Goal: Task Accomplishment & Management: Use online tool/utility

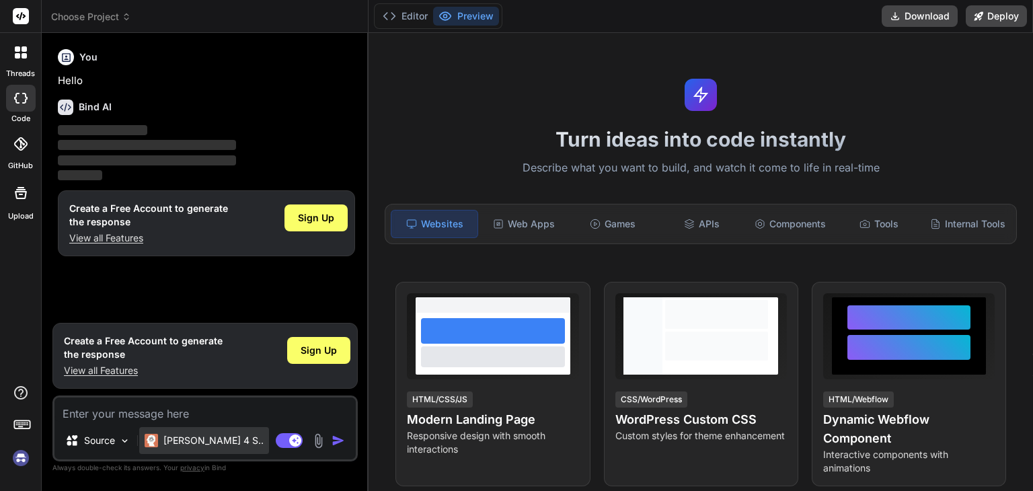
click at [204, 444] on p "[PERSON_NAME] 4 S.." at bounding box center [213, 440] width 100 height 13
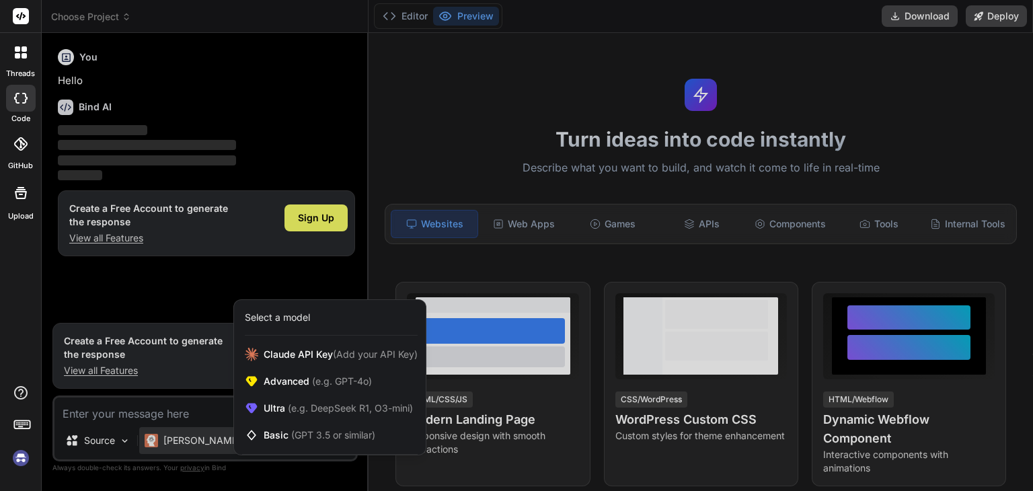
click at [190, 450] on div at bounding box center [516, 245] width 1033 height 491
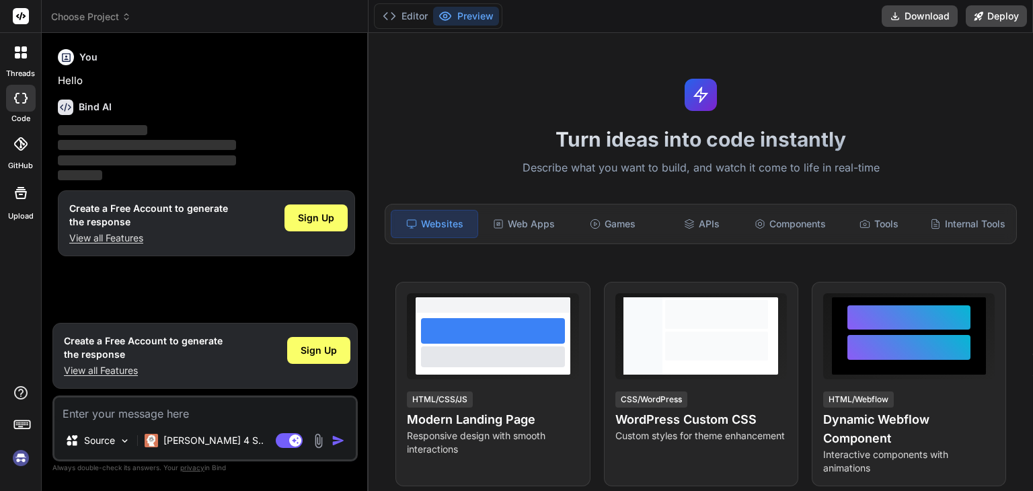
click at [190, 450] on div "[PERSON_NAME] 4 S.." at bounding box center [204, 440] width 130 height 27
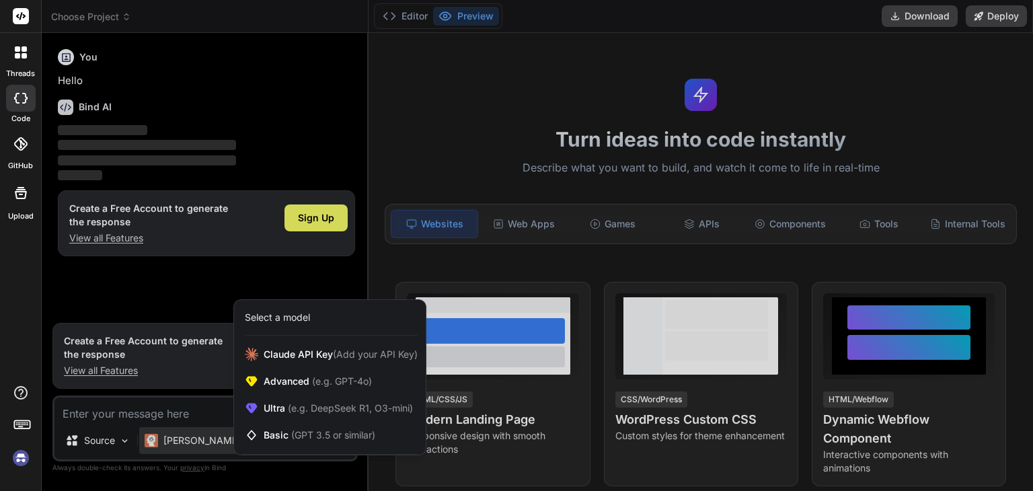
click at [292, 321] on div "Select a model" at bounding box center [277, 317] width 65 height 13
click at [290, 354] on span "Claude API Key (Add your API Key)" at bounding box center [341, 354] width 154 height 13
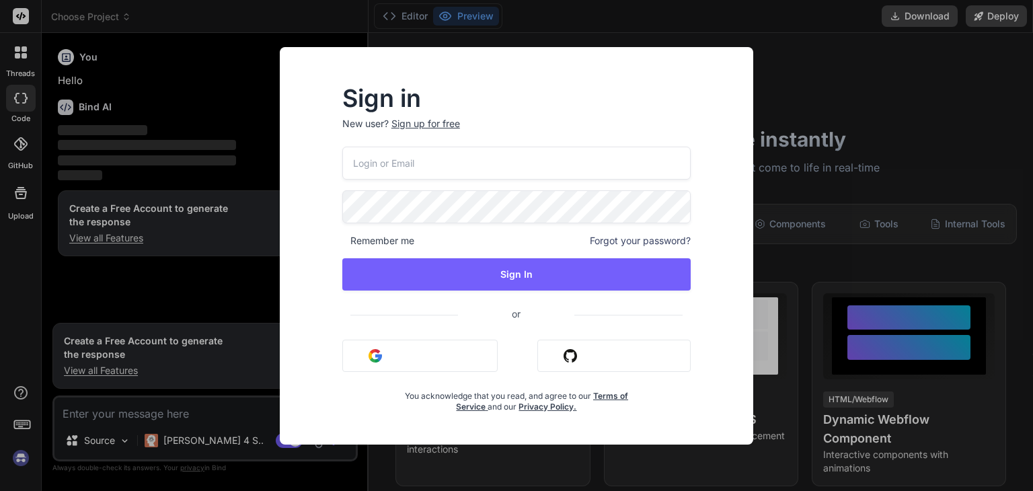
click at [666, 18] on div "Sign in New user? Sign up for free Remember me Forgot your password? Sign In or…" at bounding box center [516, 245] width 1033 height 491
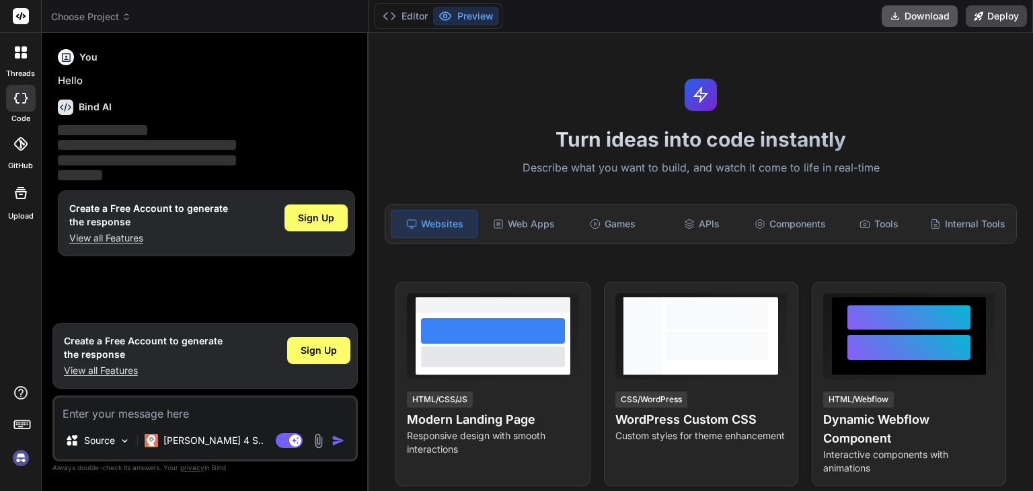
click at [908, 17] on button "Download" at bounding box center [919, 16] width 76 height 22
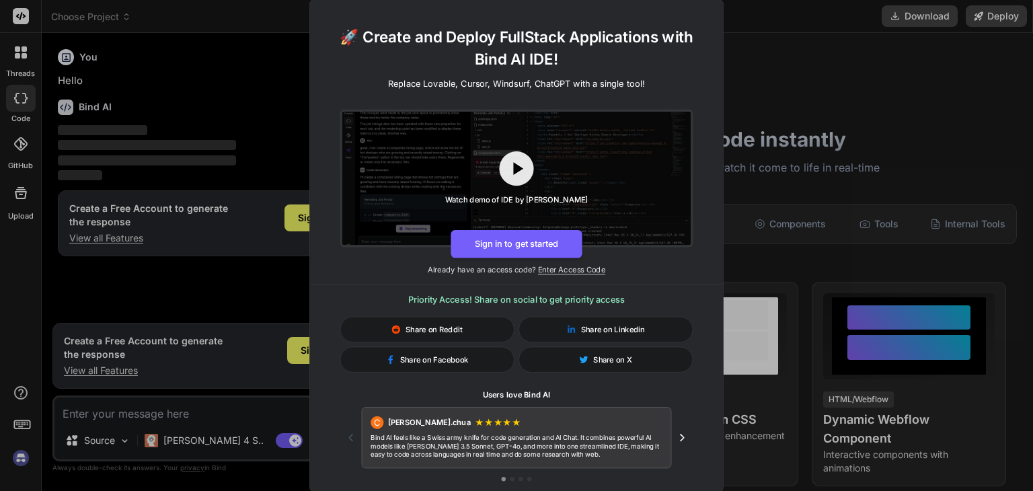
click at [815, 59] on div "🚀 Create and Deploy FullStack Applications with Bind AI IDE! Replace Lovable, C…" at bounding box center [516, 245] width 1033 height 491
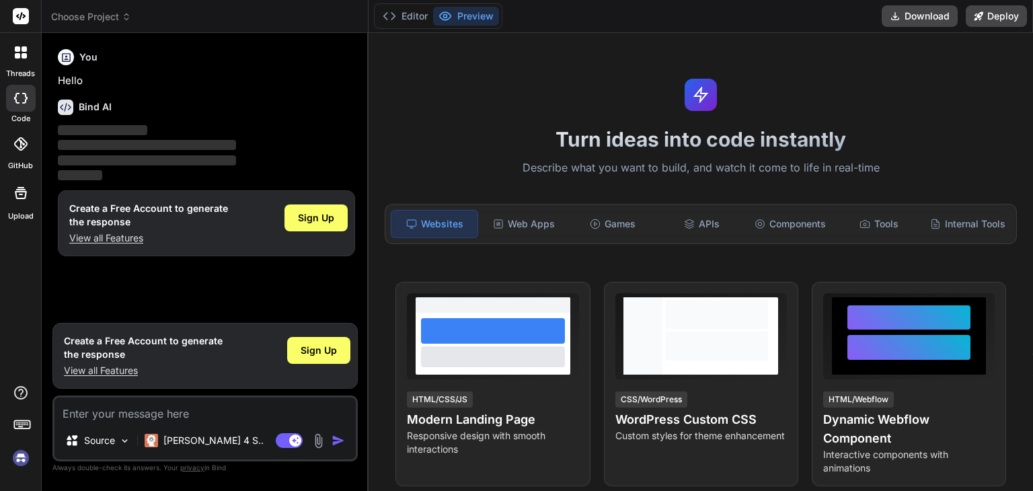
click at [920, 4] on div "Editor Preview Download Deploy" at bounding box center [700, 16] width 664 height 33
click at [917, 8] on button "Download" at bounding box center [919, 16] width 76 height 22
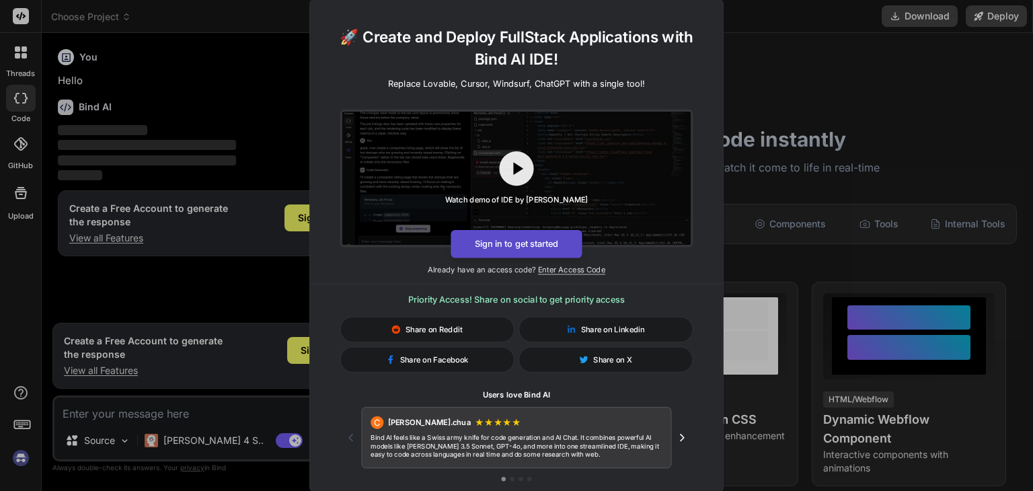
click at [531, 251] on button "Sign in to get started" at bounding box center [515, 243] width 131 height 28
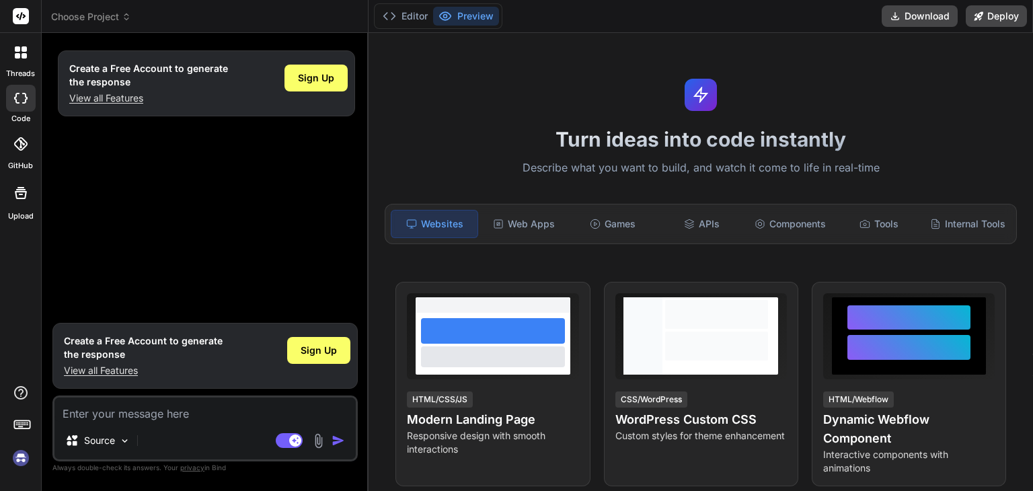
type textarea "x"
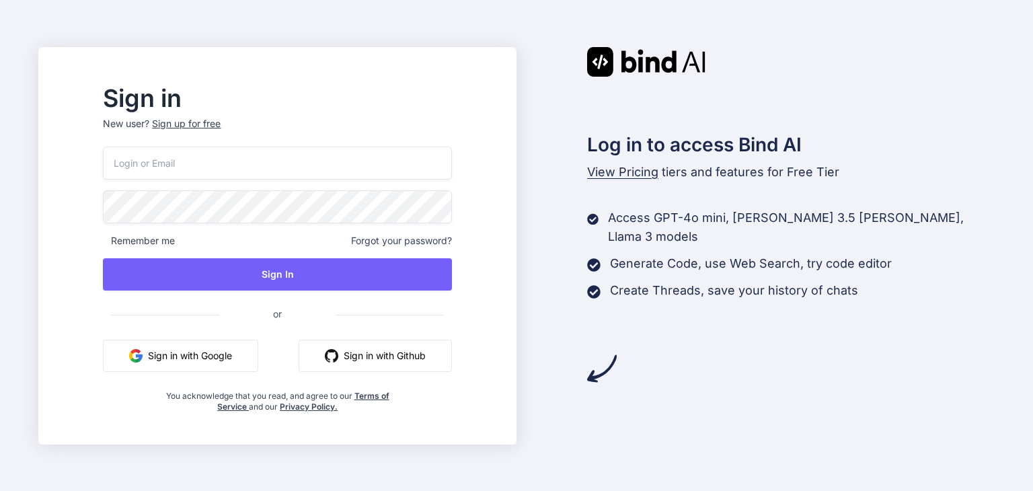
click at [227, 360] on button "Sign in with Google" at bounding box center [180, 356] width 155 height 32
click at [239, 352] on button "Sign in with Google" at bounding box center [180, 356] width 155 height 32
click at [561, 293] on div "Log in to access Bind AI View Pricing tiers and features for Free Tier Access G…" at bounding box center [755, 215] width 478 height 336
click at [549, 284] on div "Log in to access Bind AI View Pricing tiers and features for Free Tier Access G…" at bounding box center [755, 215] width 478 height 336
click at [234, 358] on button "Sign in with Google" at bounding box center [180, 356] width 155 height 32
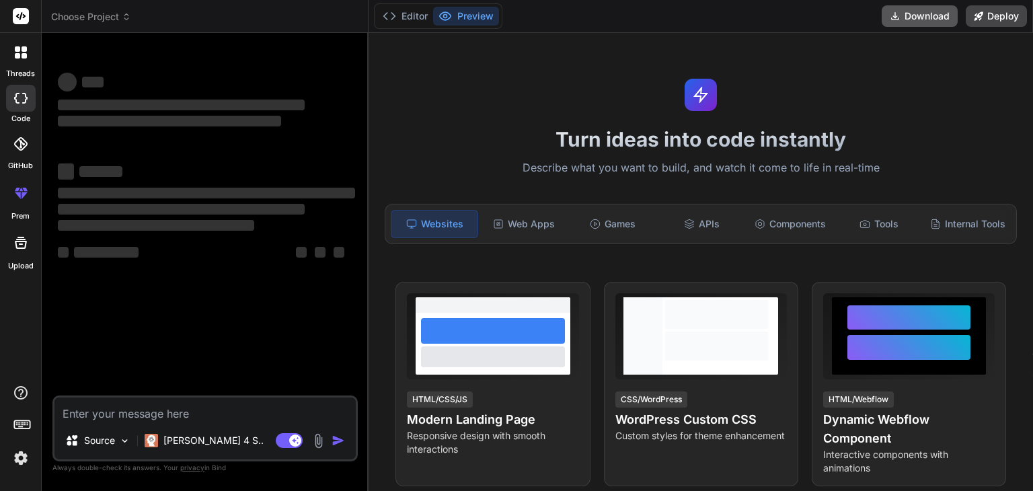
click at [884, 19] on button "Download" at bounding box center [919, 16] width 76 height 22
click at [887, 114] on div "Turn ideas into code instantly Describe what you want to build, and watch it co…" at bounding box center [700, 262] width 664 height 458
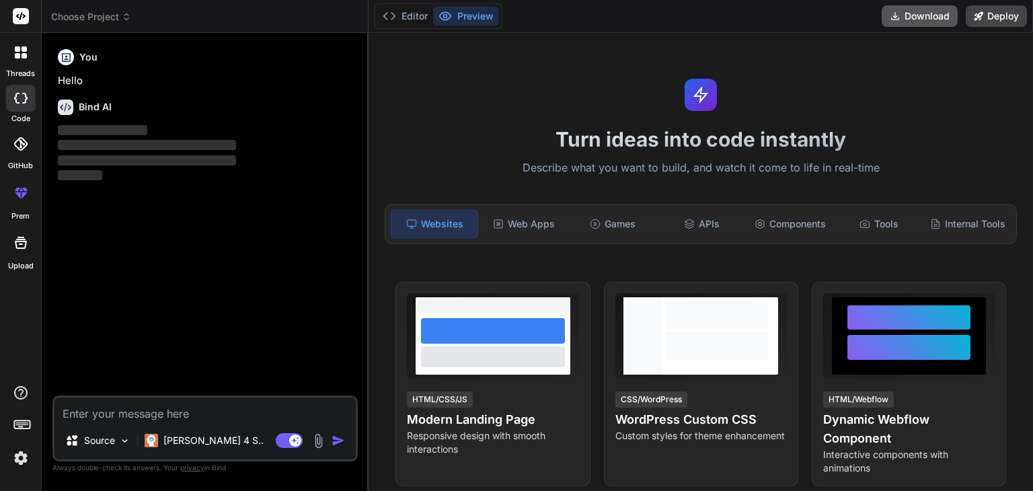
click at [890, 17] on icon at bounding box center [895, 16] width 11 height 11
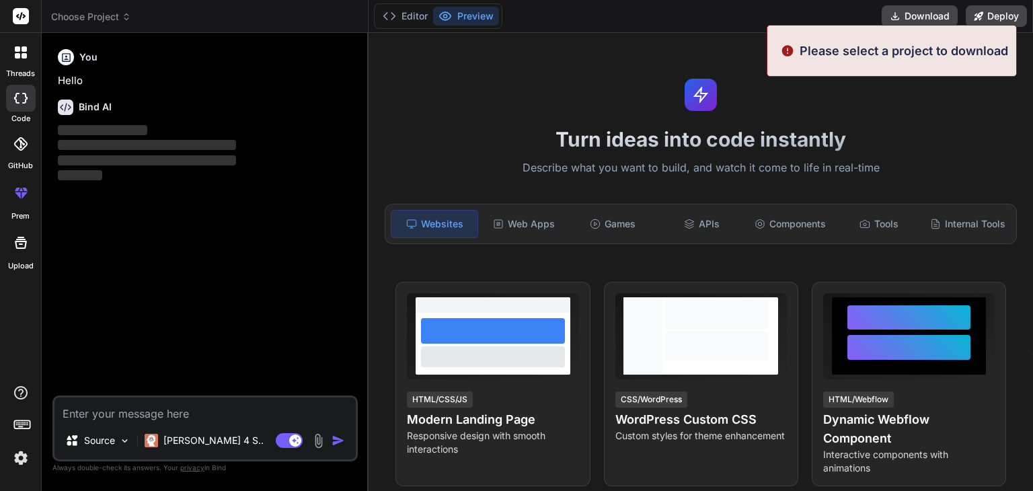
click at [858, 48] on p "Please select a project to download" at bounding box center [903, 51] width 208 height 18
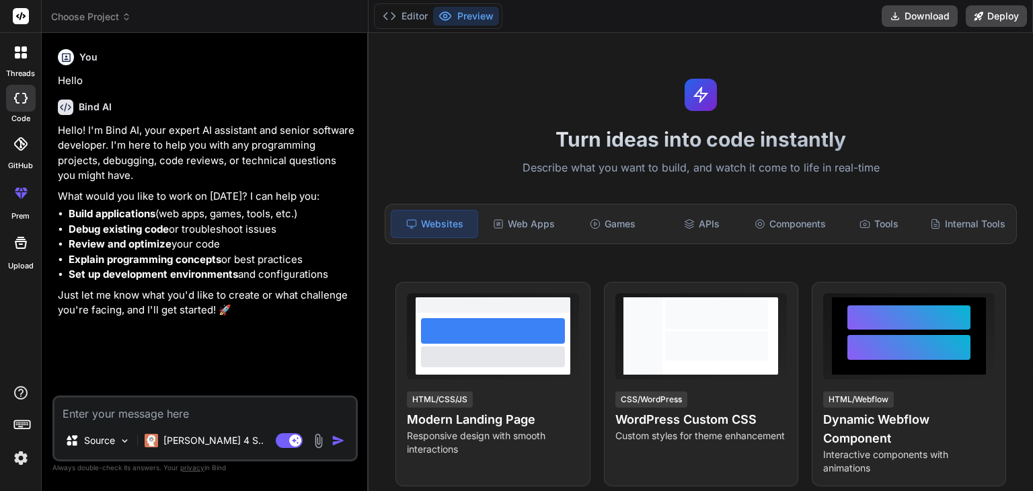
type textarea "x"
click at [935, 16] on button "Download" at bounding box center [919, 16] width 76 height 22
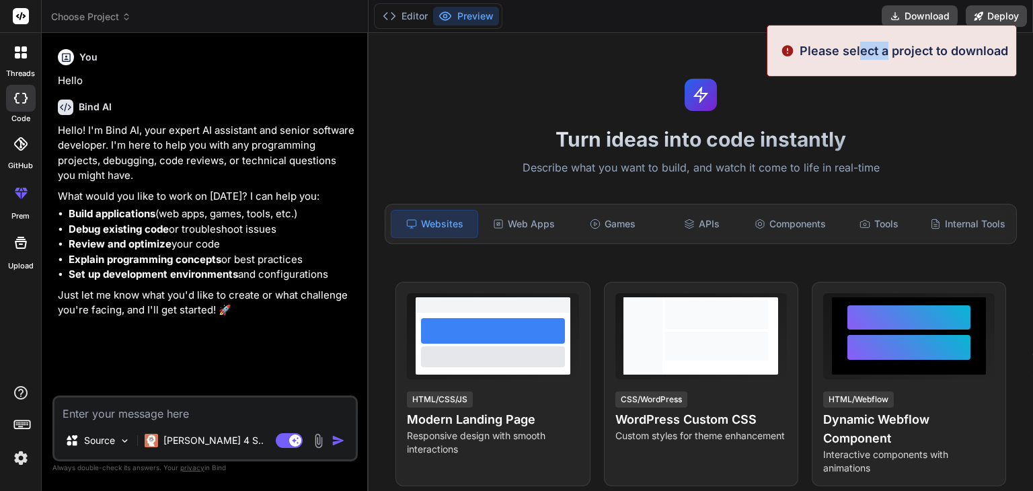
drag, startPoint x: 886, startPoint y: 41, endPoint x: 857, endPoint y: 55, distance: 32.2
click at [857, 55] on p "Please select a project to download" at bounding box center [903, 51] width 208 height 18
click at [785, 57] on img at bounding box center [787, 51] width 13 height 18
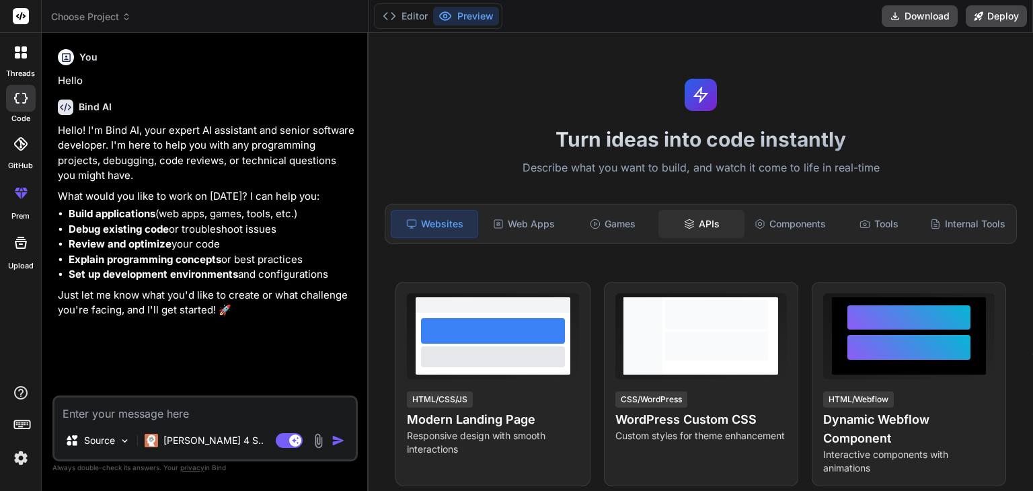
click at [682, 229] on div "APIs" at bounding box center [701, 224] width 86 height 28
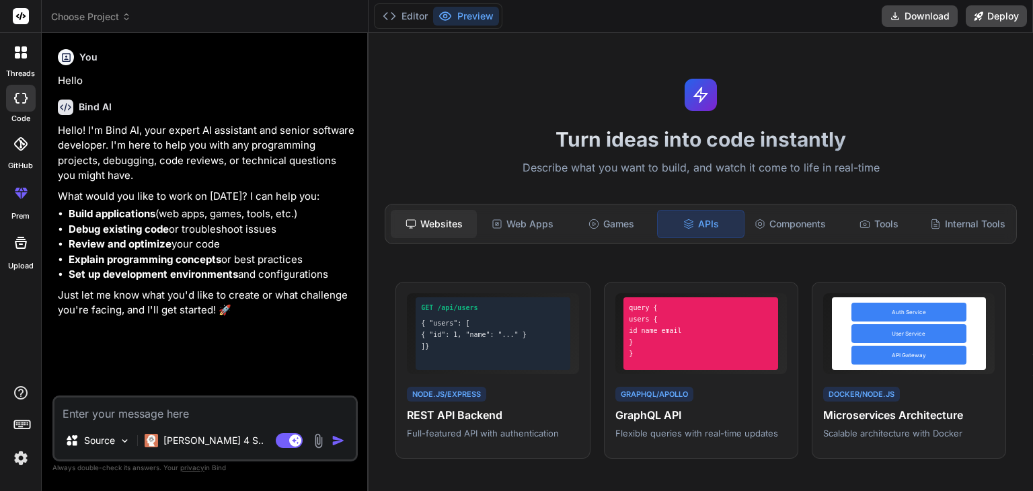
click at [436, 214] on div "Websites" at bounding box center [434, 224] width 86 height 28
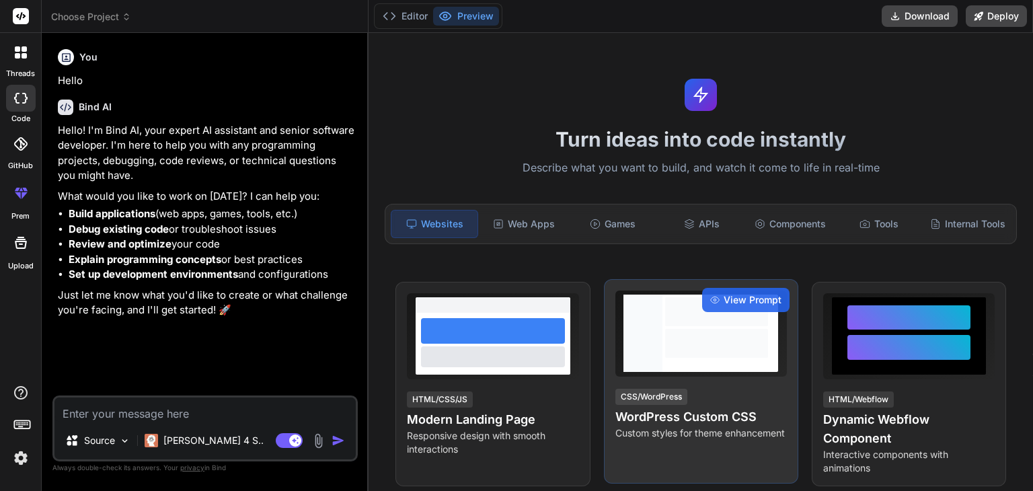
click at [685, 359] on div at bounding box center [716, 333] width 108 height 77
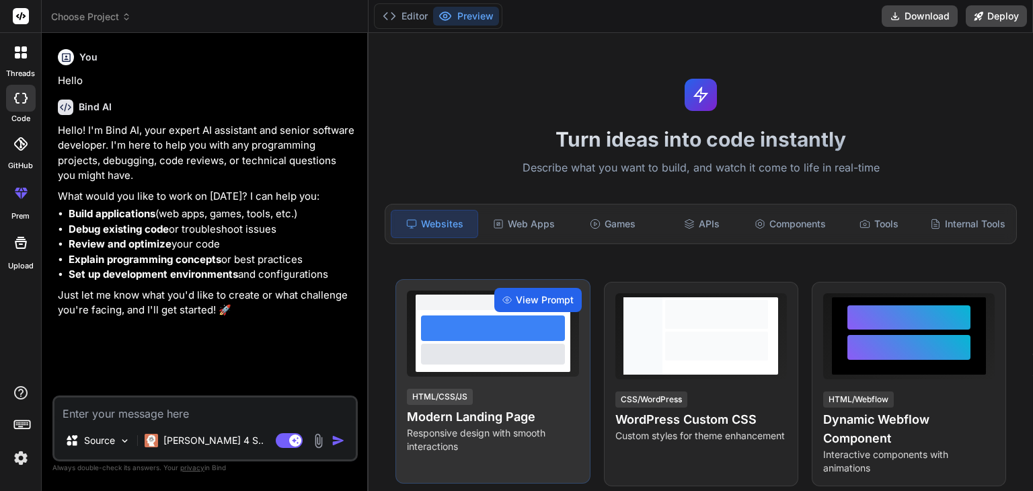
click at [543, 307] on div "View Prompt" at bounding box center [537, 300] width 87 height 24
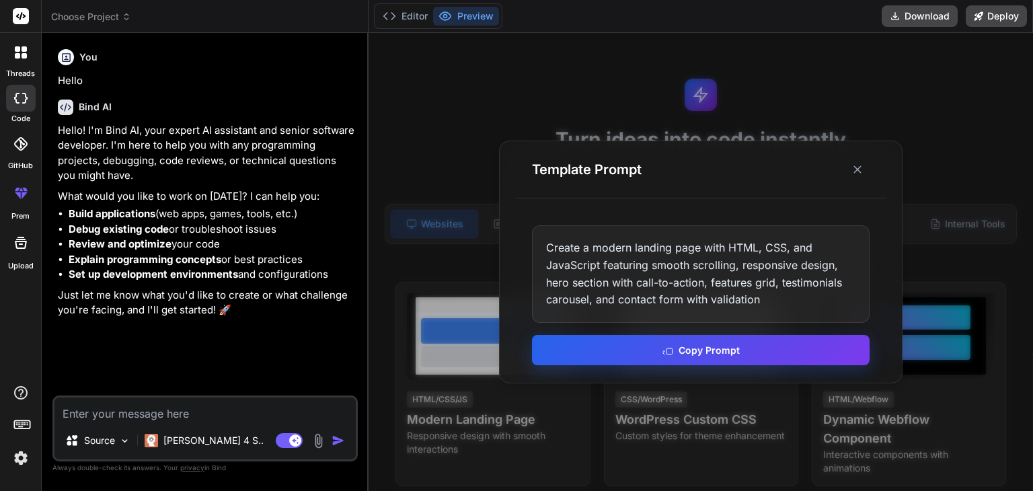
click at [628, 362] on button "Copy Prompt" at bounding box center [701, 350] width 338 height 30
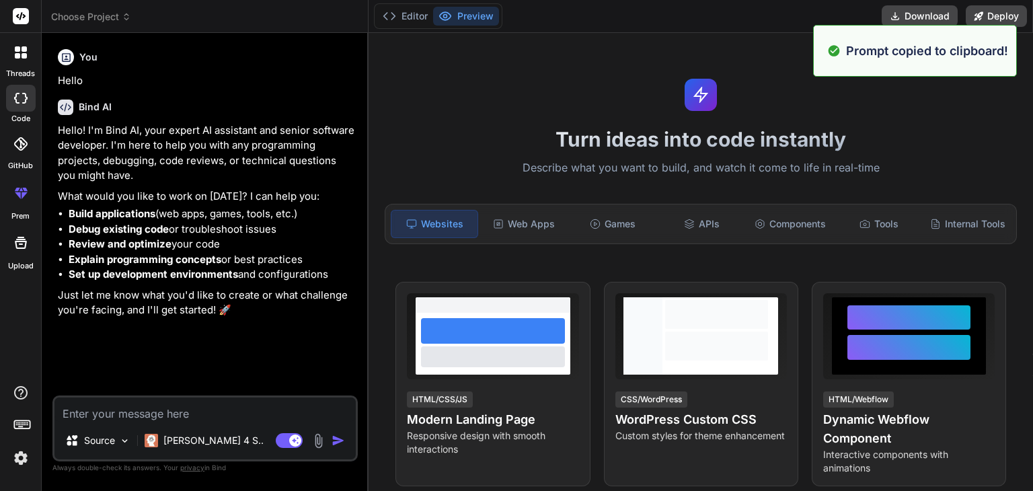
click at [296, 401] on textarea at bounding box center [204, 409] width 301 height 24
paste textarea "Create a modern landing page with HTML, CSS, and JavaScript featuring smooth sc…"
type textarea "Create a modern landing page with HTML, CSS, and JavaScript featuring smooth sc…"
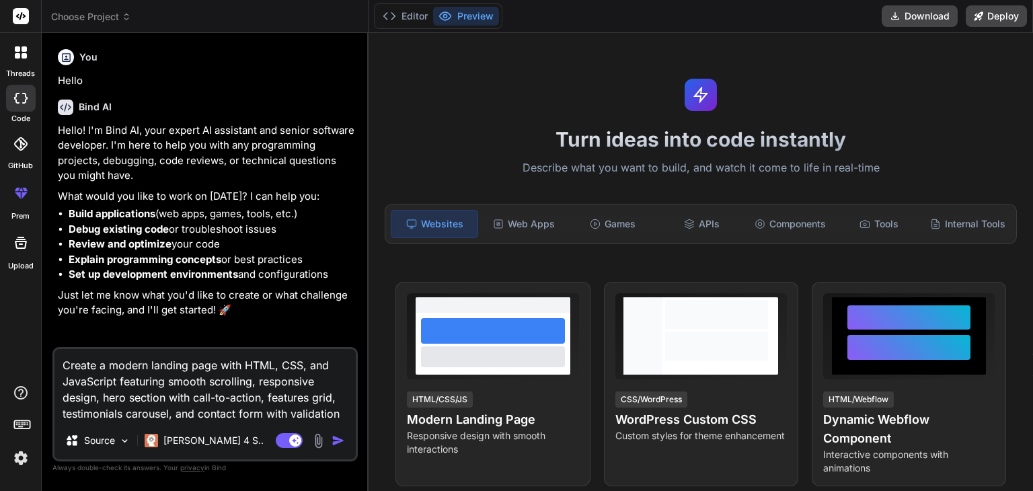
type textarea "x"
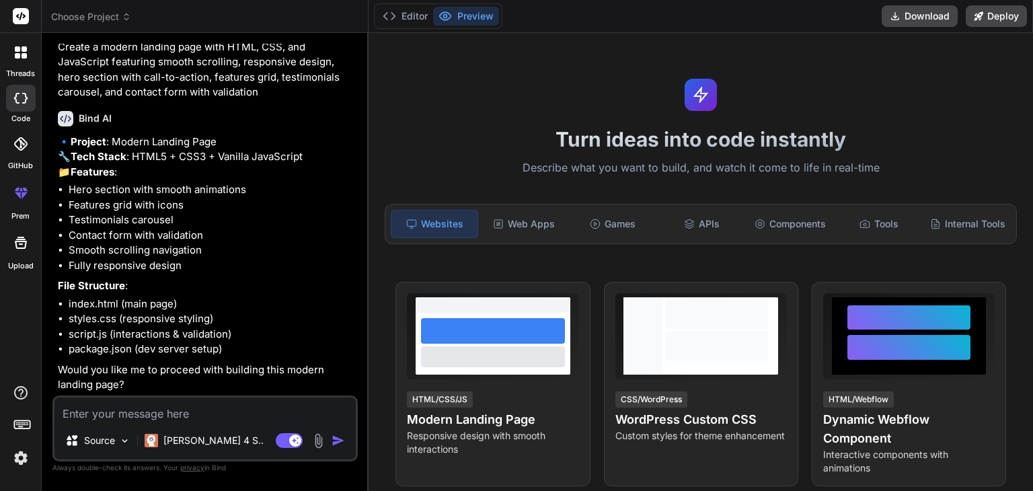
scroll to position [340, 0]
type textarea "x"
click at [918, 24] on button "Download" at bounding box center [919, 16] width 76 height 22
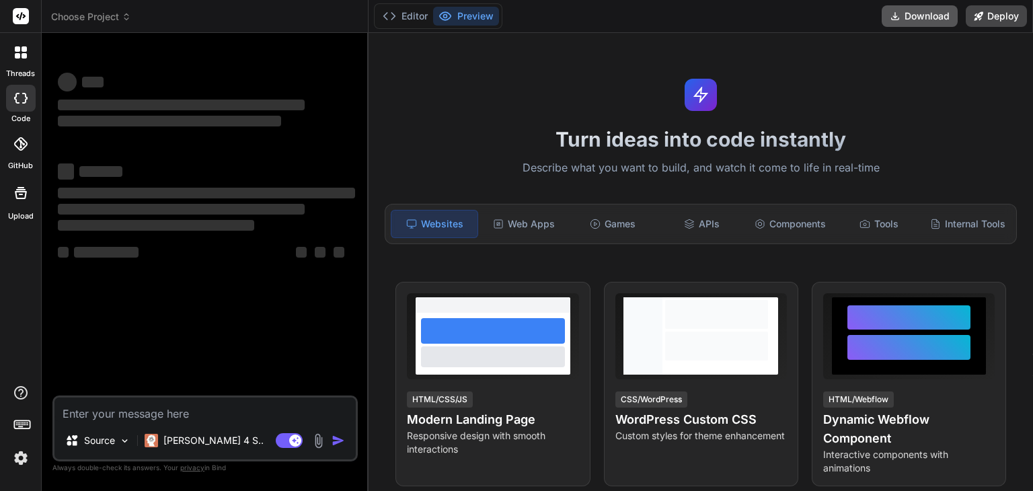
click at [916, 15] on button "Download" at bounding box center [919, 16] width 76 height 22
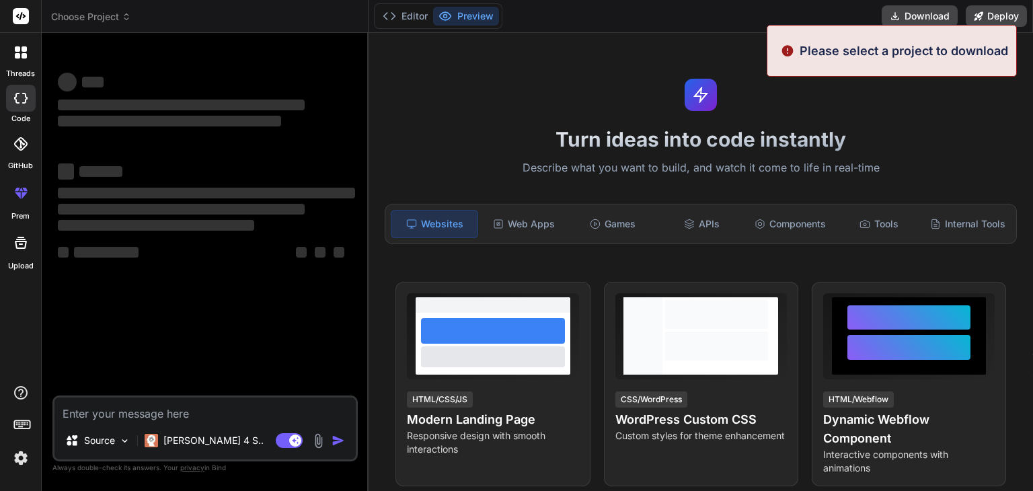
click at [855, 61] on div "Please select a project to download" at bounding box center [892, 51] width 250 height 52
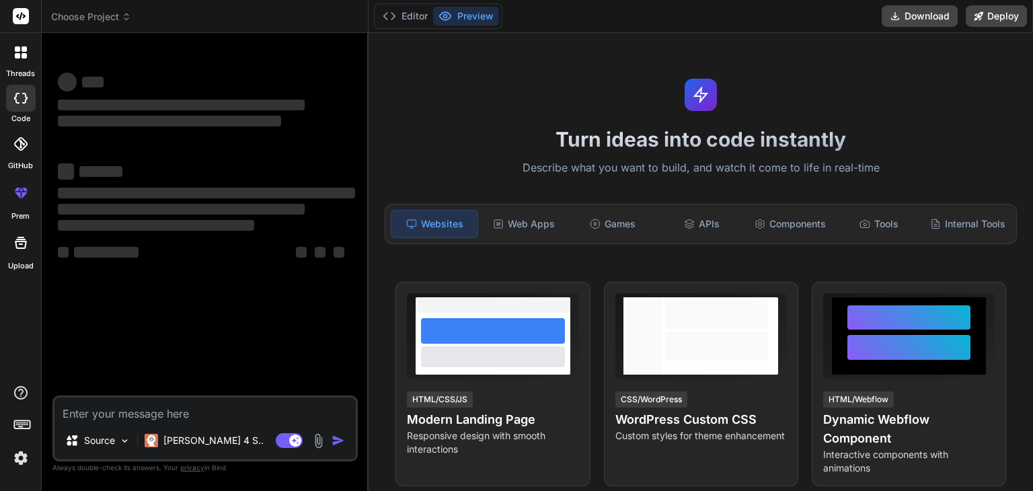
scroll to position [276, 0]
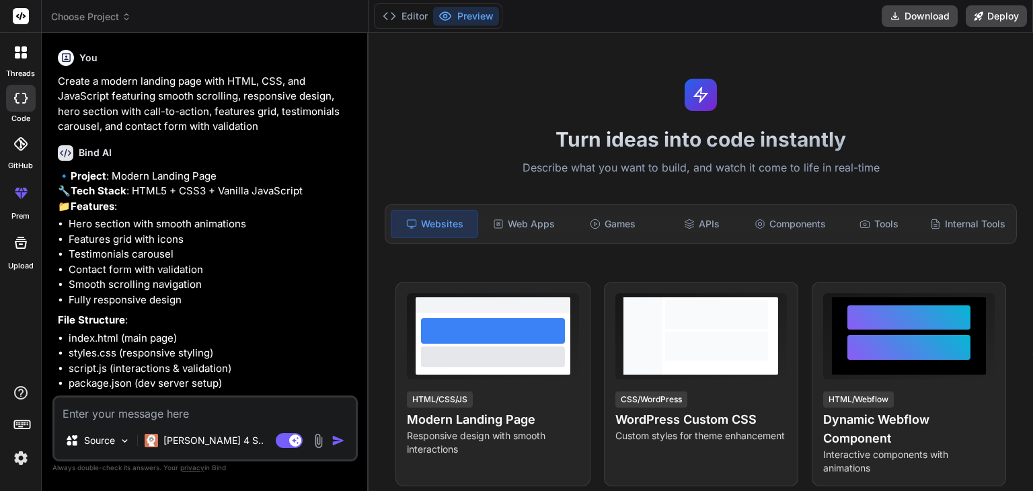
click at [19, 15] on rect at bounding box center [21, 16] width 16 height 16
click at [20, 467] on img at bounding box center [20, 457] width 23 height 23
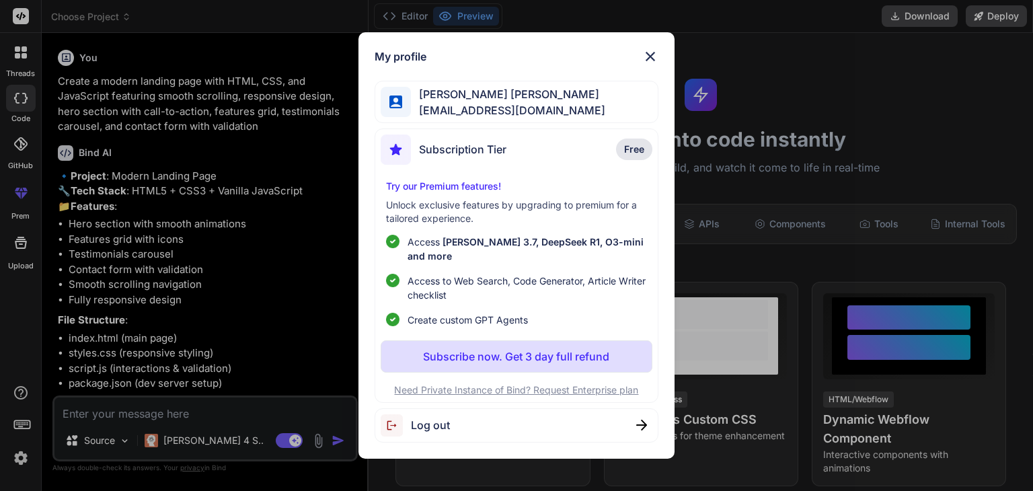
click at [648, 61] on img at bounding box center [650, 56] width 16 height 16
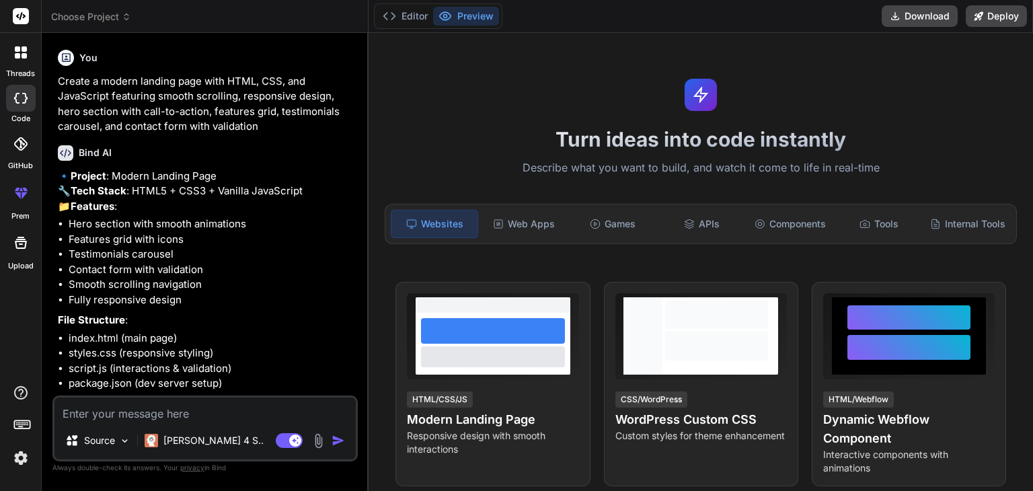
click at [15, 56] on icon at bounding box center [17, 55] width 5 height 5
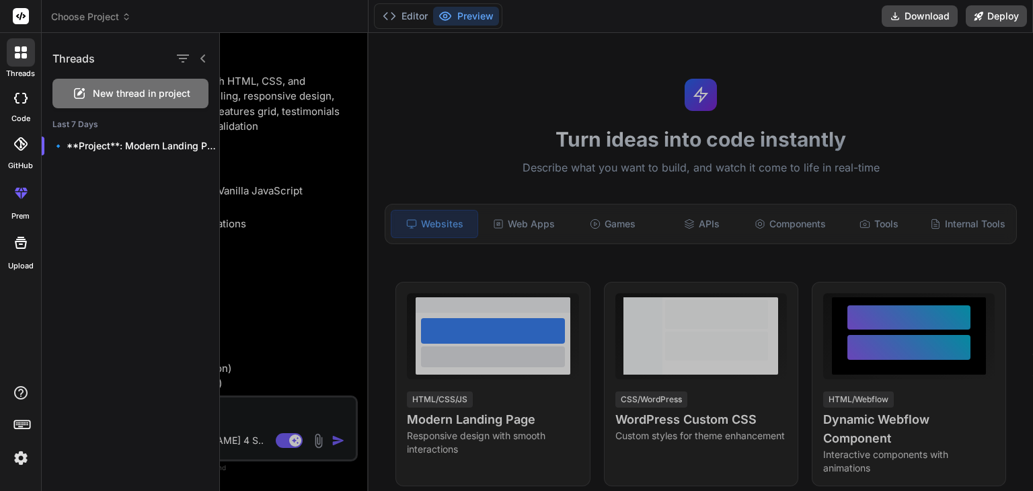
click at [89, 16] on span "Choose Project" at bounding box center [91, 16] width 80 height 13
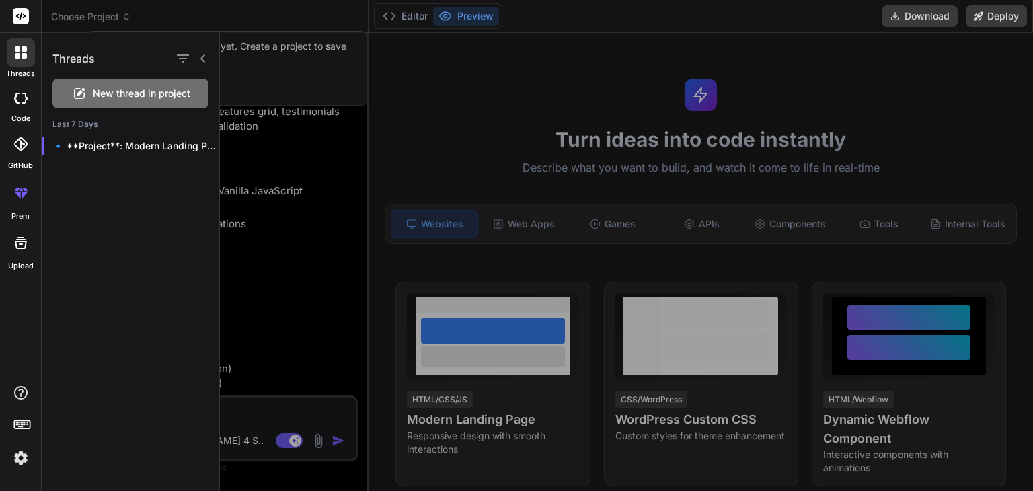
click at [251, 50] on div at bounding box center [626, 262] width 813 height 458
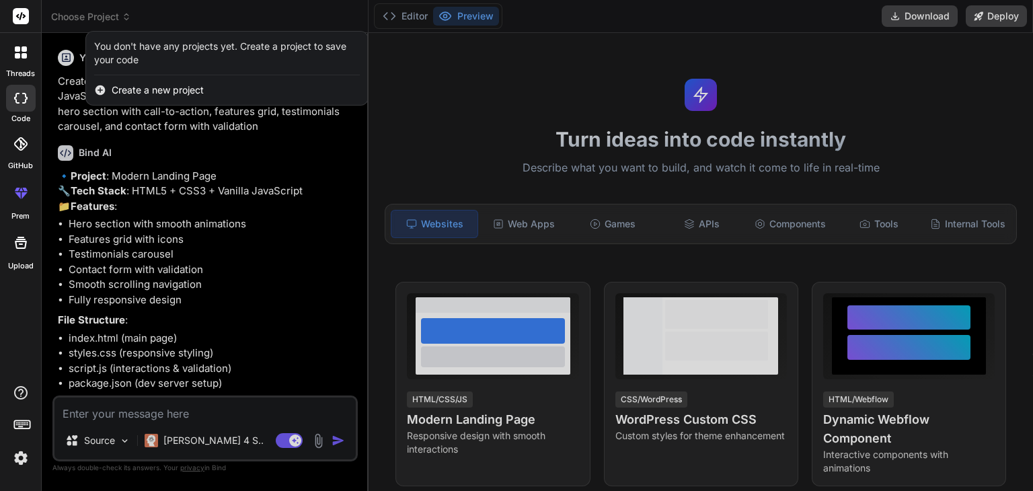
click at [170, 87] on span "Create a new project" at bounding box center [158, 89] width 92 height 13
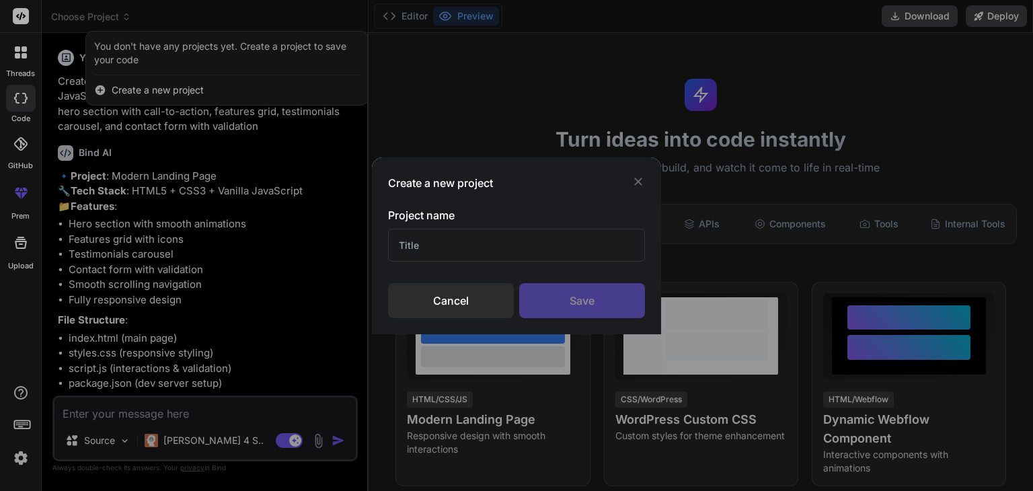
click at [633, 182] on icon at bounding box center [637, 181] width 13 height 13
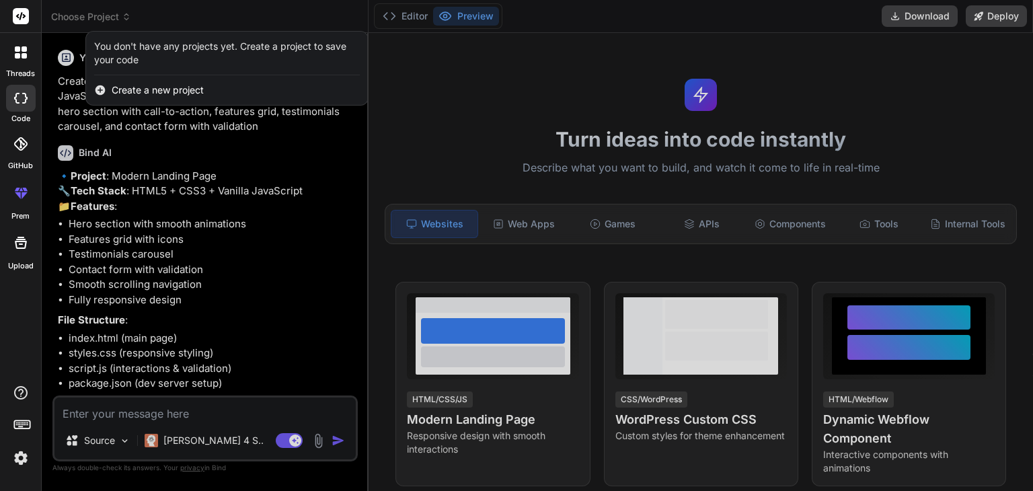
click at [30, 20] on div at bounding box center [20, 16] width 41 height 33
click at [24, 18] on rect at bounding box center [21, 16] width 16 height 16
click at [22, 72] on label "threads" at bounding box center [20, 73] width 29 height 11
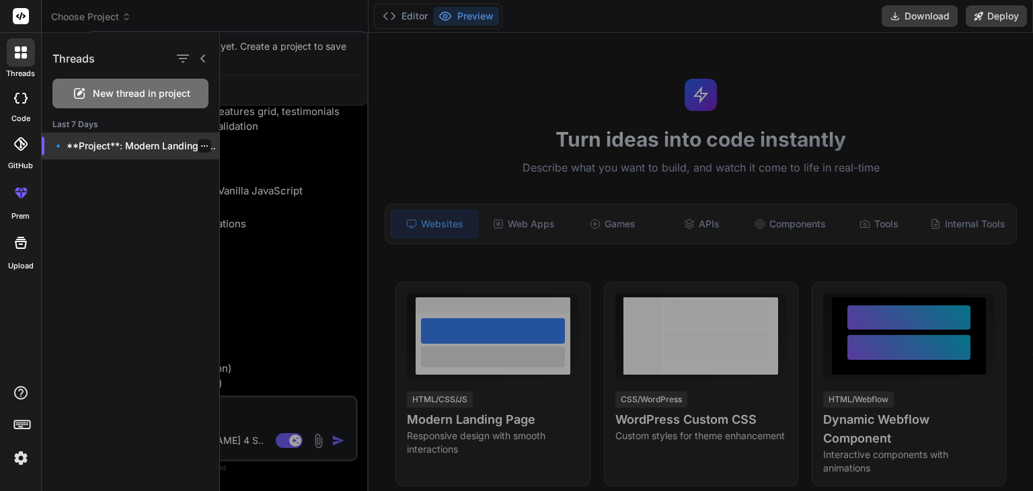
click at [170, 136] on div "🔹 **Project**: Modern Landing Page 🔧 **Tech..." at bounding box center [131, 145] width 178 height 27
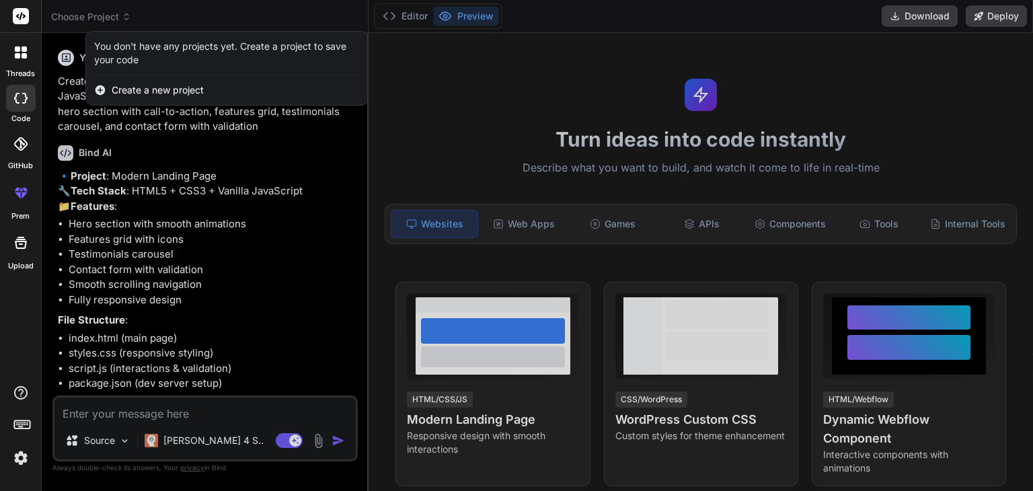
click at [996, 11] on div at bounding box center [516, 245] width 1033 height 491
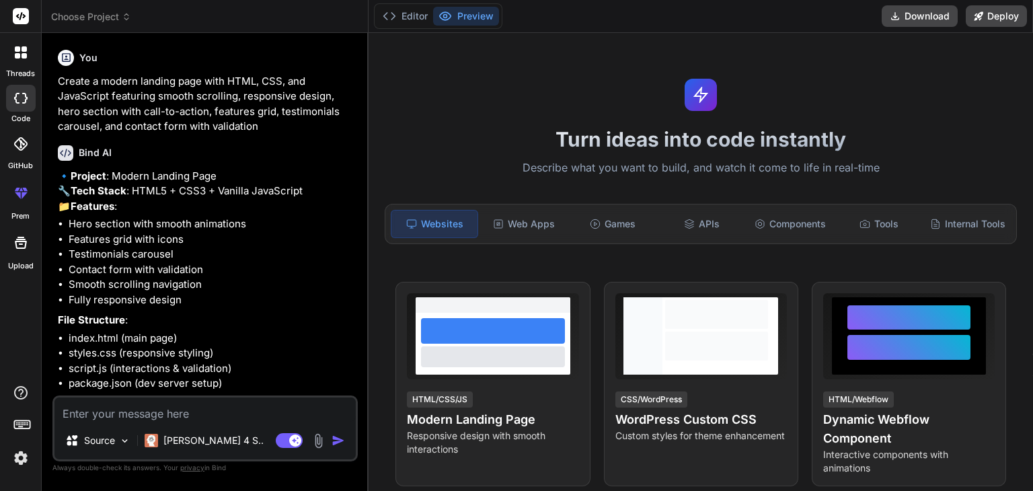
click at [684, 104] on div "Turn ideas into code instantly Describe what you want to build, and watch it co…" at bounding box center [700, 262] width 664 height 458
click at [684, 104] on div at bounding box center [700, 95] width 32 height 32
click at [696, 100] on polygon at bounding box center [701, 94] width 12 height 13
click at [408, 22] on button "Editor" at bounding box center [405, 16] width 56 height 19
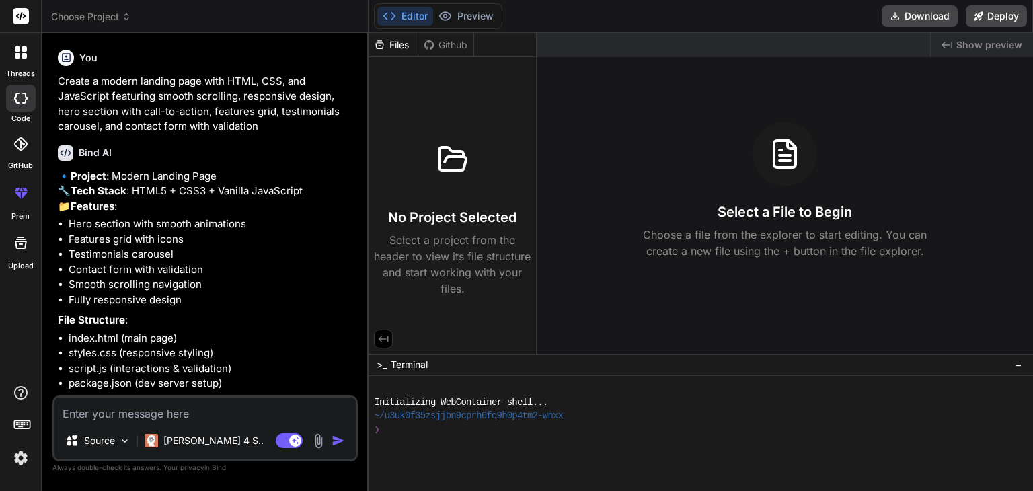
click at [768, 197] on div "Select a File to Begin Choose a file from the explorer to start editing. You ca…" at bounding box center [785, 190] width 496 height 137
click at [796, 171] on div at bounding box center [784, 154] width 65 height 65
click at [444, 38] on div "Github" at bounding box center [445, 44] width 55 height 13
click at [443, 44] on div "Github" at bounding box center [445, 44] width 55 height 13
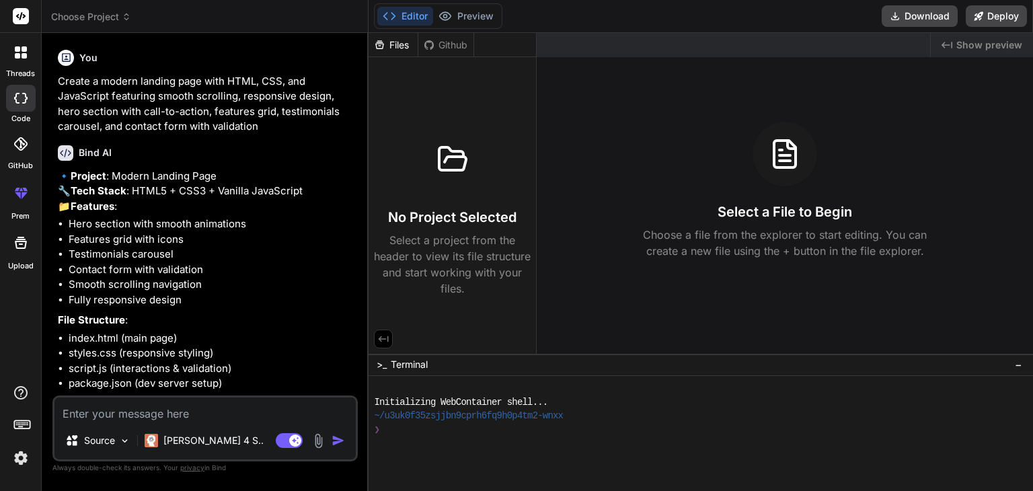
click at [389, 54] on div "Files" at bounding box center [393, 45] width 50 height 24
click at [409, 45] on div "Files" at bounding box center [392, 44] width 49 height 13
click at [442, 40] on div "Github" at bounding box center [445, 44] width 55 height 13
click at [8, 17] on div at bounding box center [20, 16] width 41 height 33
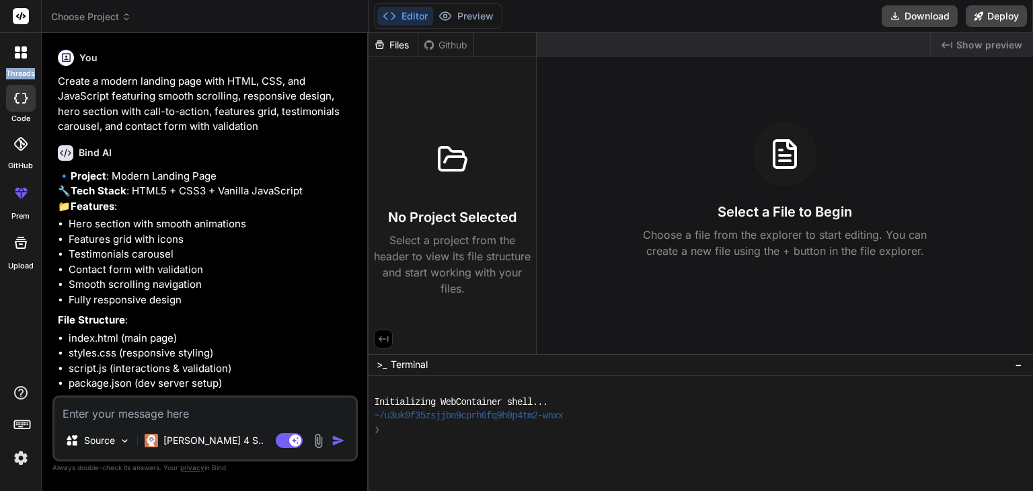
click at [30, 447] on img at bounding box center [20, 457] width 23 height 23
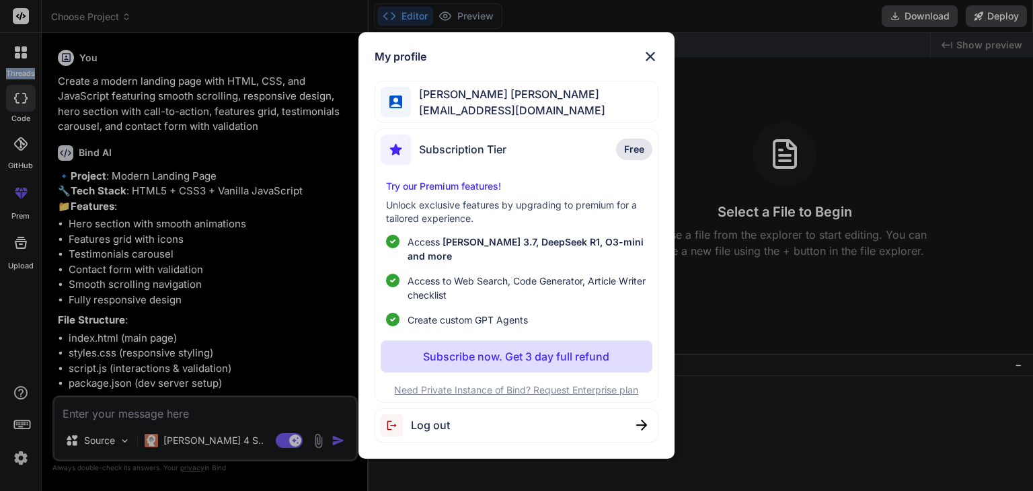
click at [657, 65] on img at bounding box center [650, 56] width 16 height 16
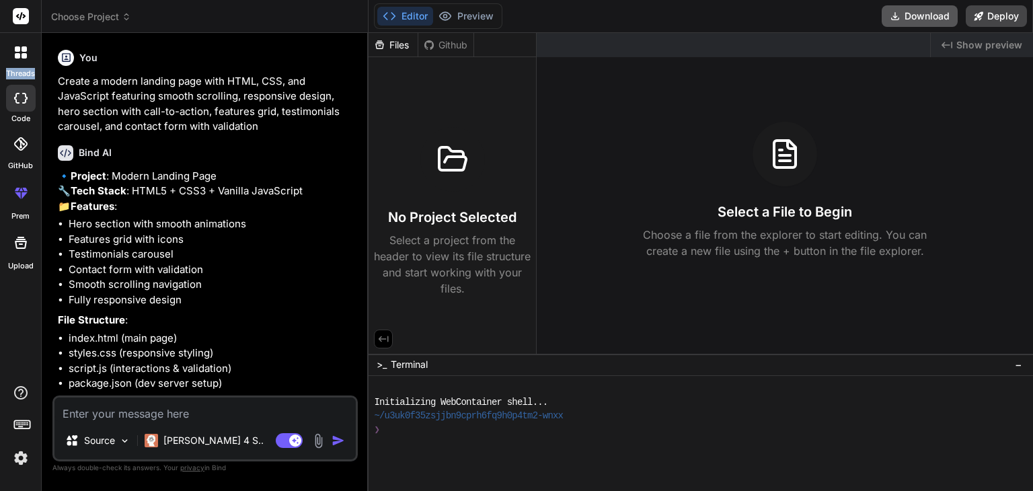
click at [917, 19] on button "Download" at bounding box center [919, 16] width 76 height 22
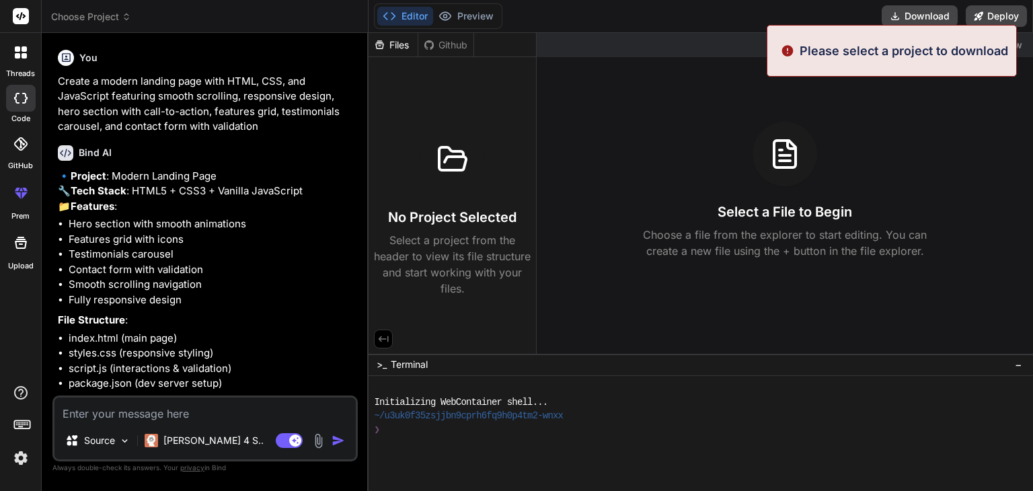
click at [793, 53] on div "Please select a project to download" at bounding box center [892, 51] width 250 height 52
click at [738, 21] on div "Editor Preview Download Deploy" at bounding box center [700, 16] width 664 height 33
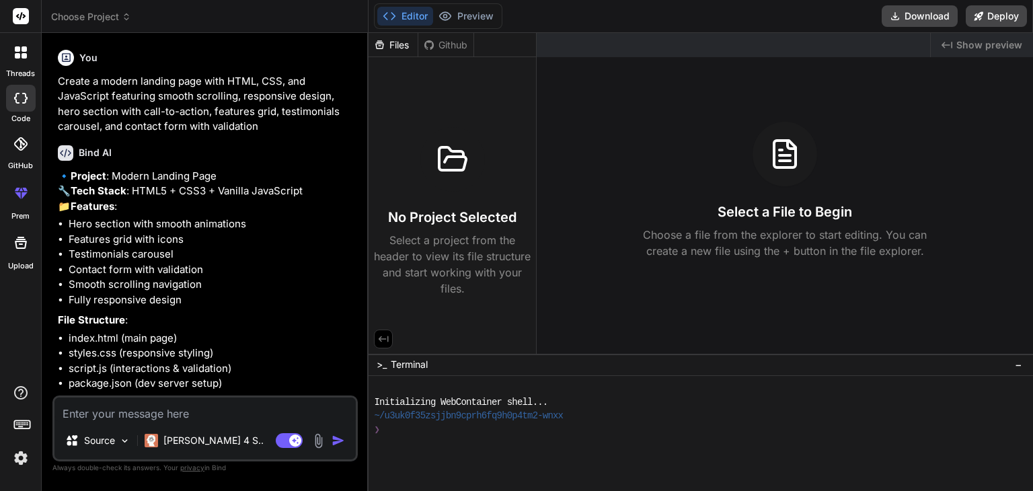
click at [438, 64] on div "No Project Selected Select a project from the header to view its file structure…" at bounding box center [451, 179] width 167 height 245
click at [457, 43] on div "Github" at bounding box center [445, 44] width 55 height 13
click at [401, 50] on div "Files" at bounding box center [392, 44] width 49 height 13
click at [452, 53] on div "Files Github" at bounding box center [421, 45] width 106 height 24
click at [188, 122] on p "Create a modern landing page with HTML, CSS, and JavaScript featuring smooth sc…" at bounding box center [206, 104] width 297 height 61
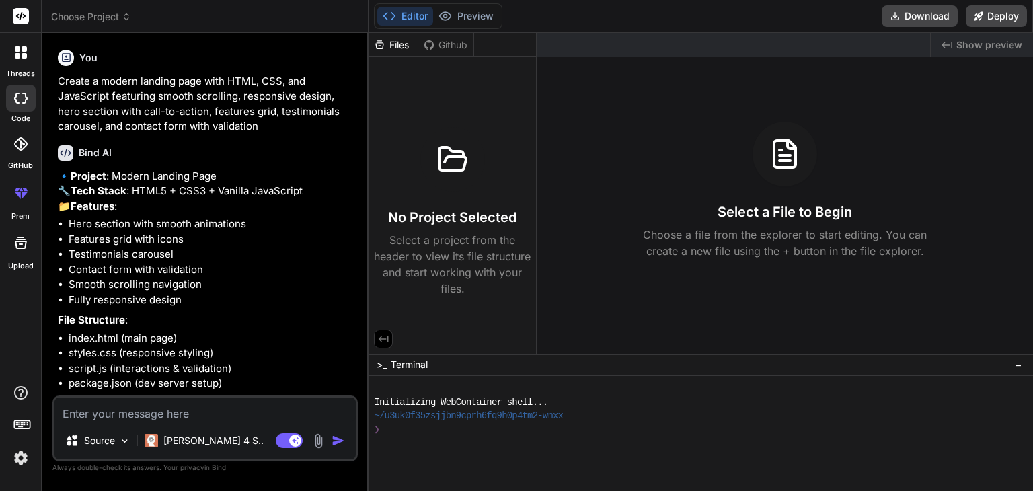
click at [20, 156] on div at bounding box center [21, 144] width 30 height 30
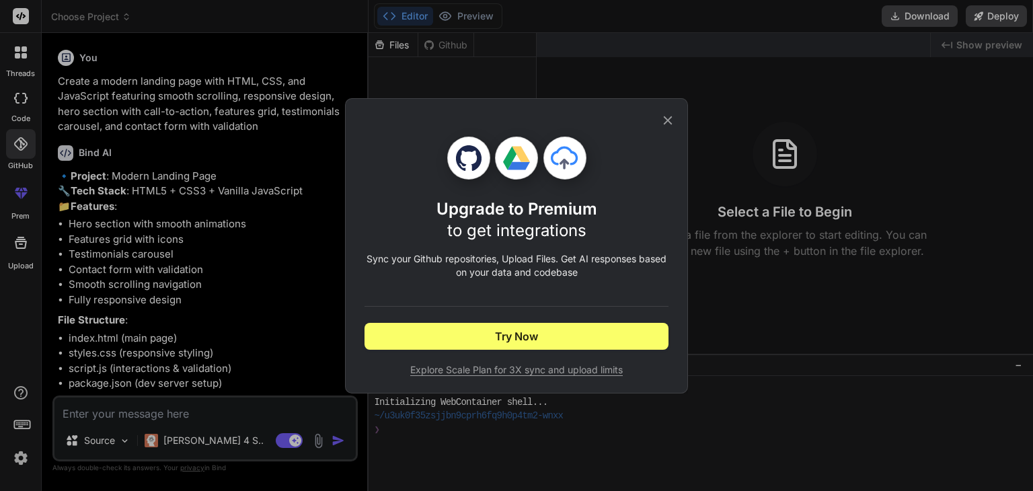
click at [670, 116] on icon at bounding box center [668, 120] width 9 height 9
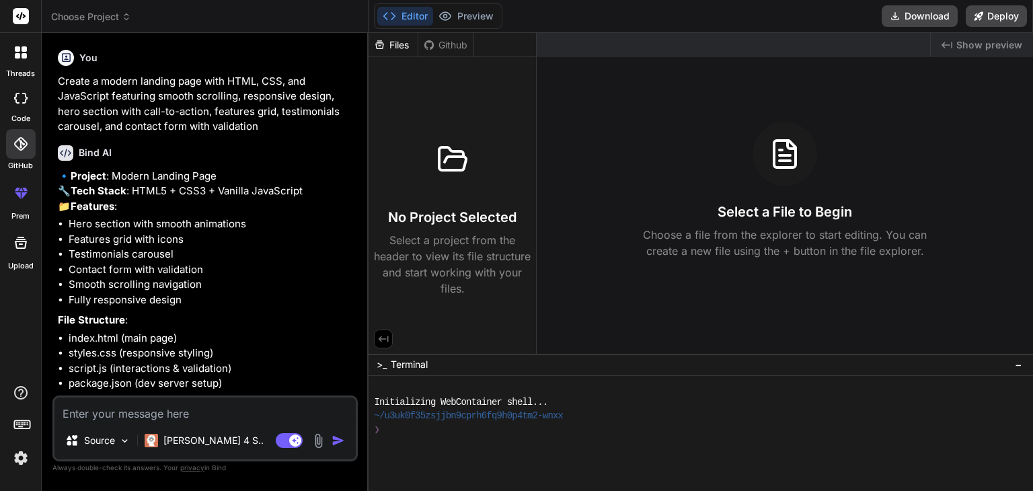
click at [8, 68] on label "threads" at bounding box center [20, 73] width 29 height 11
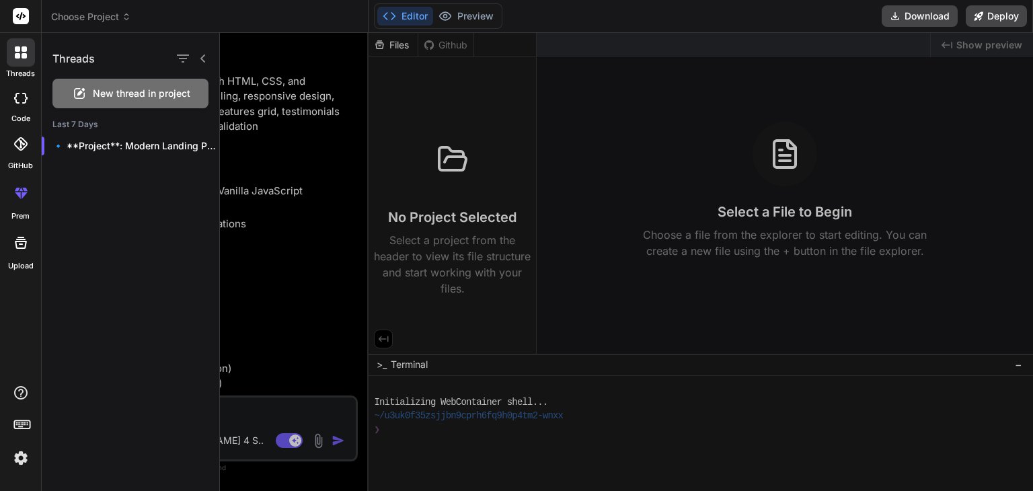
click at [8, 110] on div at bounding box center [21, 98] width 30 height 27
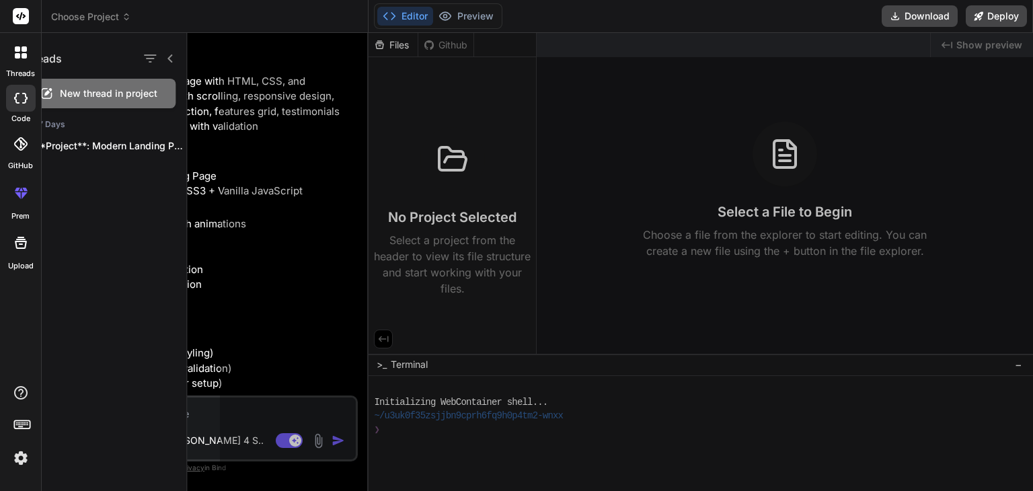
type textarea "x"
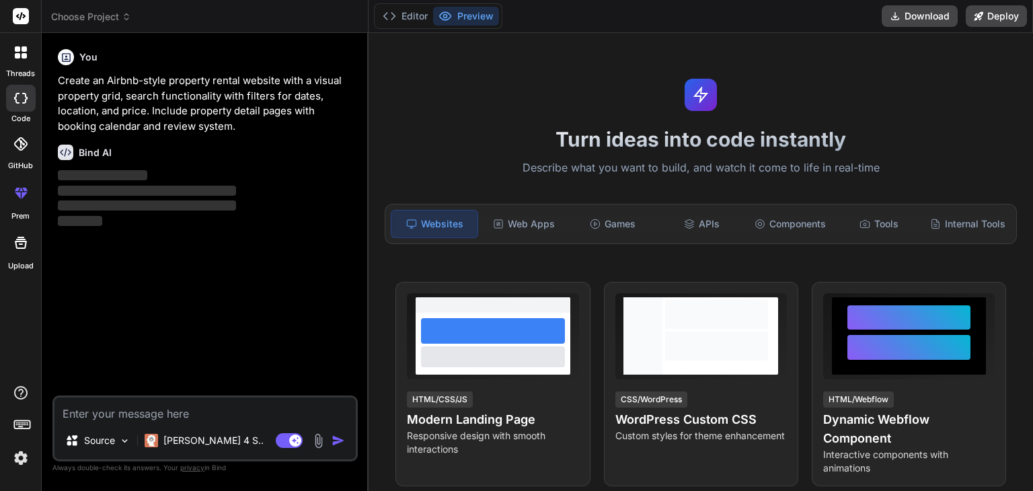
type textarea "x"
